Goal: Transaction & Acquisition: Register for event/course

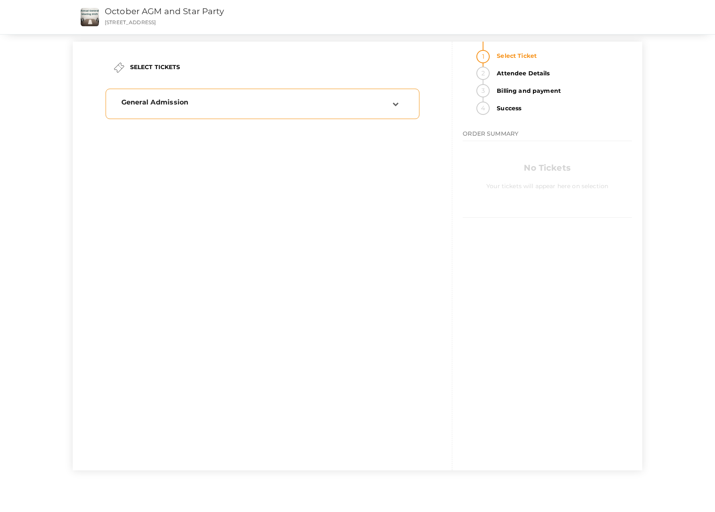
click at [260, 106] on div "General Admission" at bounding box center [256, 102] width 271 height 8
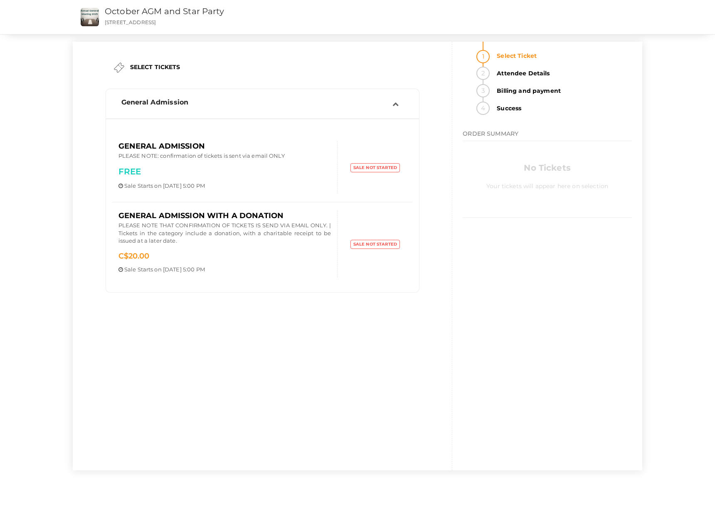
click at [276, 162] on div "General Admission PLEASE NOTE: confirmation of tickets is sent via email ONLY F…" at bounding box center [224, 167] width 225 height 52
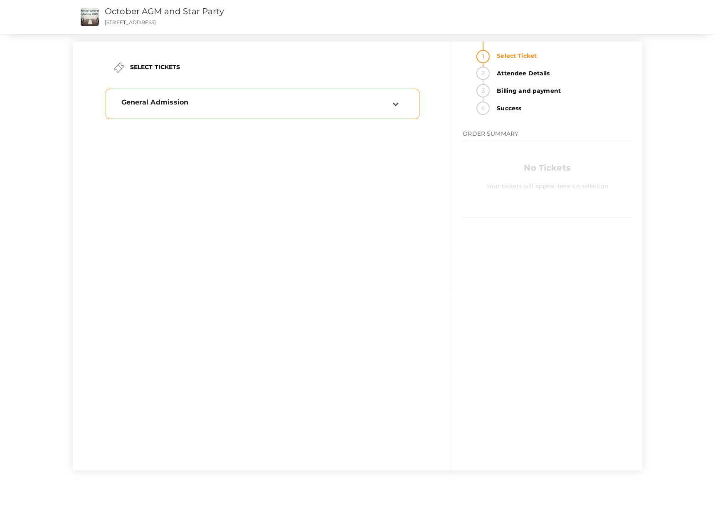
click at [299, 107] on div "General Admission" at bounding box center [253, 103] width 277 height 11
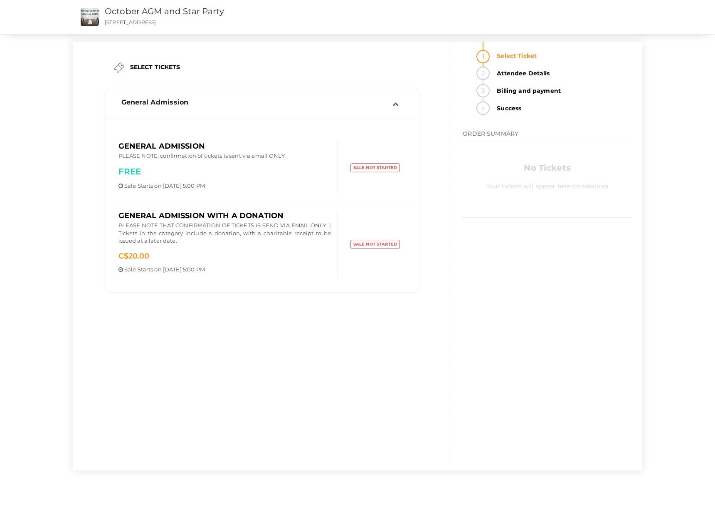
click at [172, 170] on p "FREE" at bounding box center [225, 172] width 213 height 12
click at [346, 176] on div "General Admission PLEASE NOTE: confirmation of tickets is sent via email ONLY F…" at bounding box center [262, 167] width 301 height 52
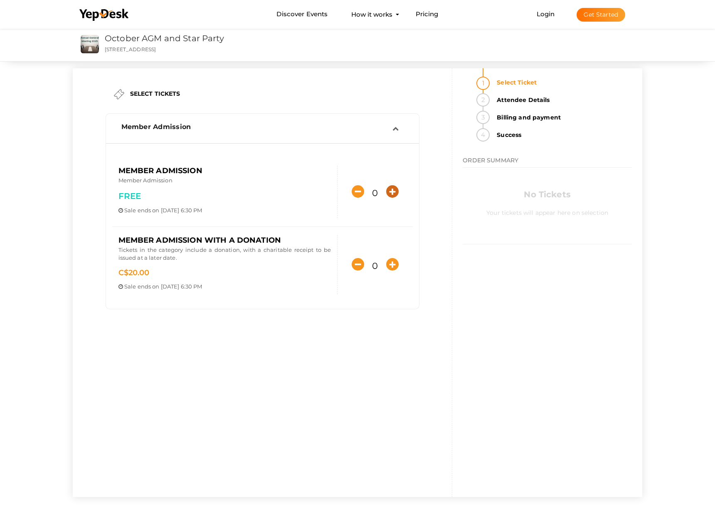
click at [392, 190] on icon "button" at bounding box center [392, 191] width 12 height 12
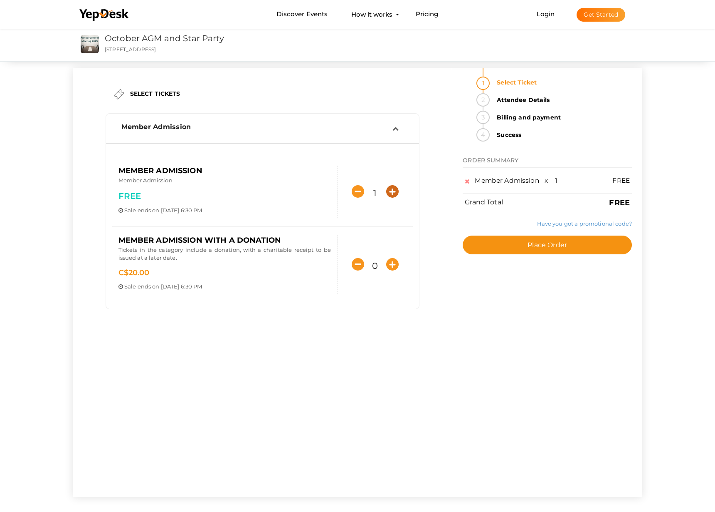
click at [390, 192] on icon "button" at bounding box center [392, 191] width 12 height 12
type input "4"
click at [555, 248] on span "Place Order" at bounding box center [548, 245] width 40 height 8
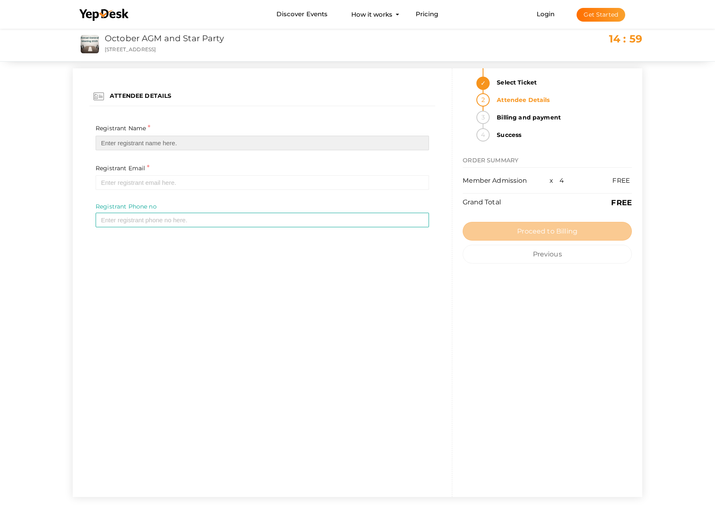
click at [188, 141] on input "text" at bounding box center [263, 143] width 334 height 15
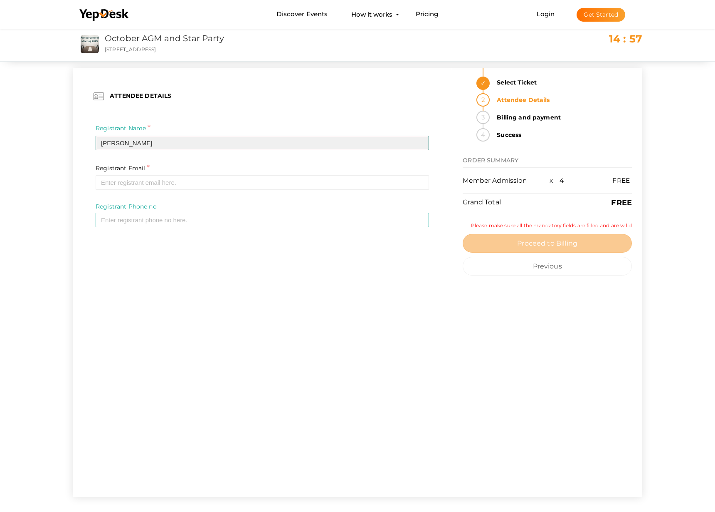
type input "[PERSON_NAME]"
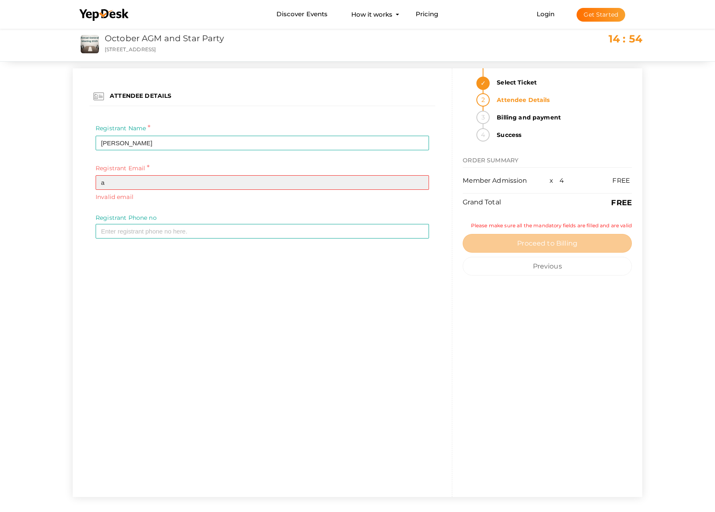
type input "[PERSON_NAME][EMAIL_ADDRESS][DOMAIN_NAME]"
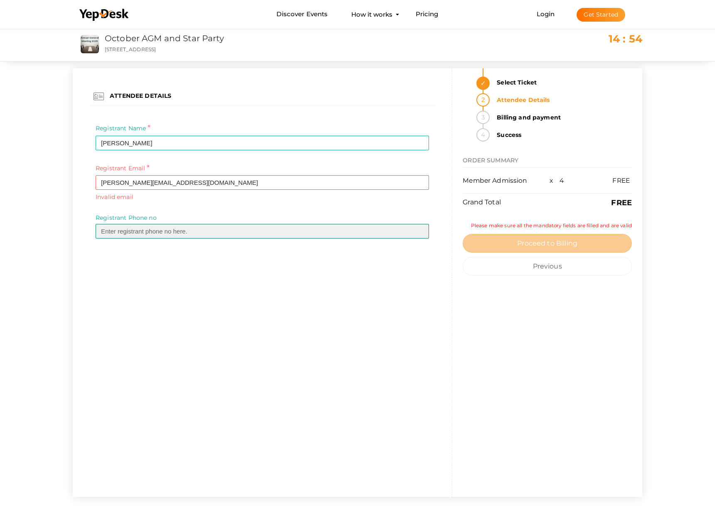
type input "5878961415"
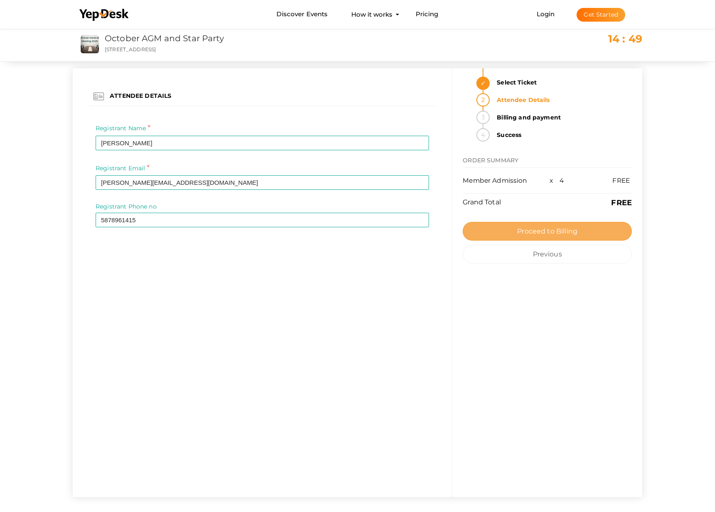
click at [549, 234] on span "Proceed to Billing" at bounding box center [547, 231] width 60 height 8
